Goal: Navigation & Orientation: Find specific page/section

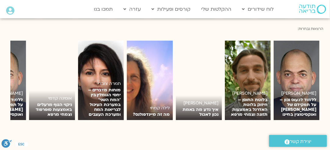
scroll to position [427, 0]
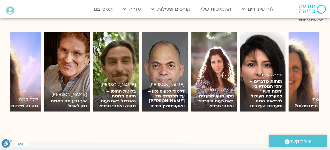
drag, startPoint x: 19, startPoint y: 107, endPoint x: 63, endPoint y: 108, distance: 44.5
click at [65, 108] on div "תמיר אשמן ללמוד לכעוס נכון – על תפקידם של אדרנלין ואוקסיטוצין בחיינו לצפייה יגא…" at bounding box center [165, 74] width 330 height 91
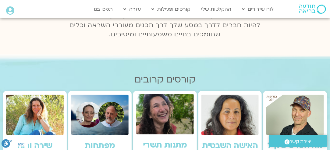
scroll to position [0, 0]
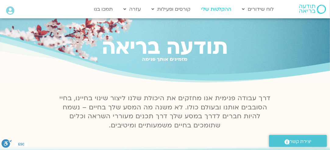
click at [226, 12] on link "ההקלטות שלי" at bounding box center [216, 9] width 37 height 12
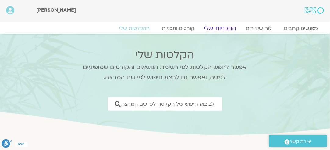
click at [214, 27] on link "התכניות שלי" at bounding box center [220, 28] width 47 height 7
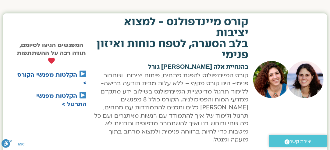
scroll to position [274, 0]
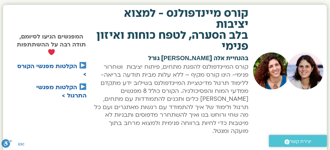
click at [165, 133] on div "קורס מיינדפולנס - למצוא יציבות בלב הסערה, לטפח כוחות ואיזון פנימי בהנחיית אלה ט…" at bounding box center [171, 74] width 162 height 138
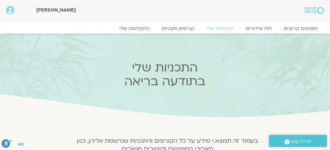
scroll to position [0, 0]
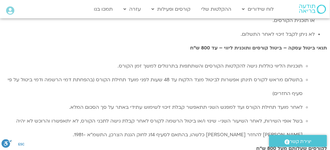
scroll to position [1409, 0]
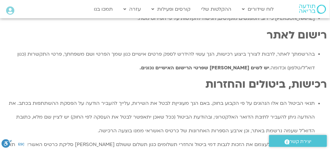
scroll to position [366, 0]
